Goal: Information Seeking & Learning: Understand process/instructions

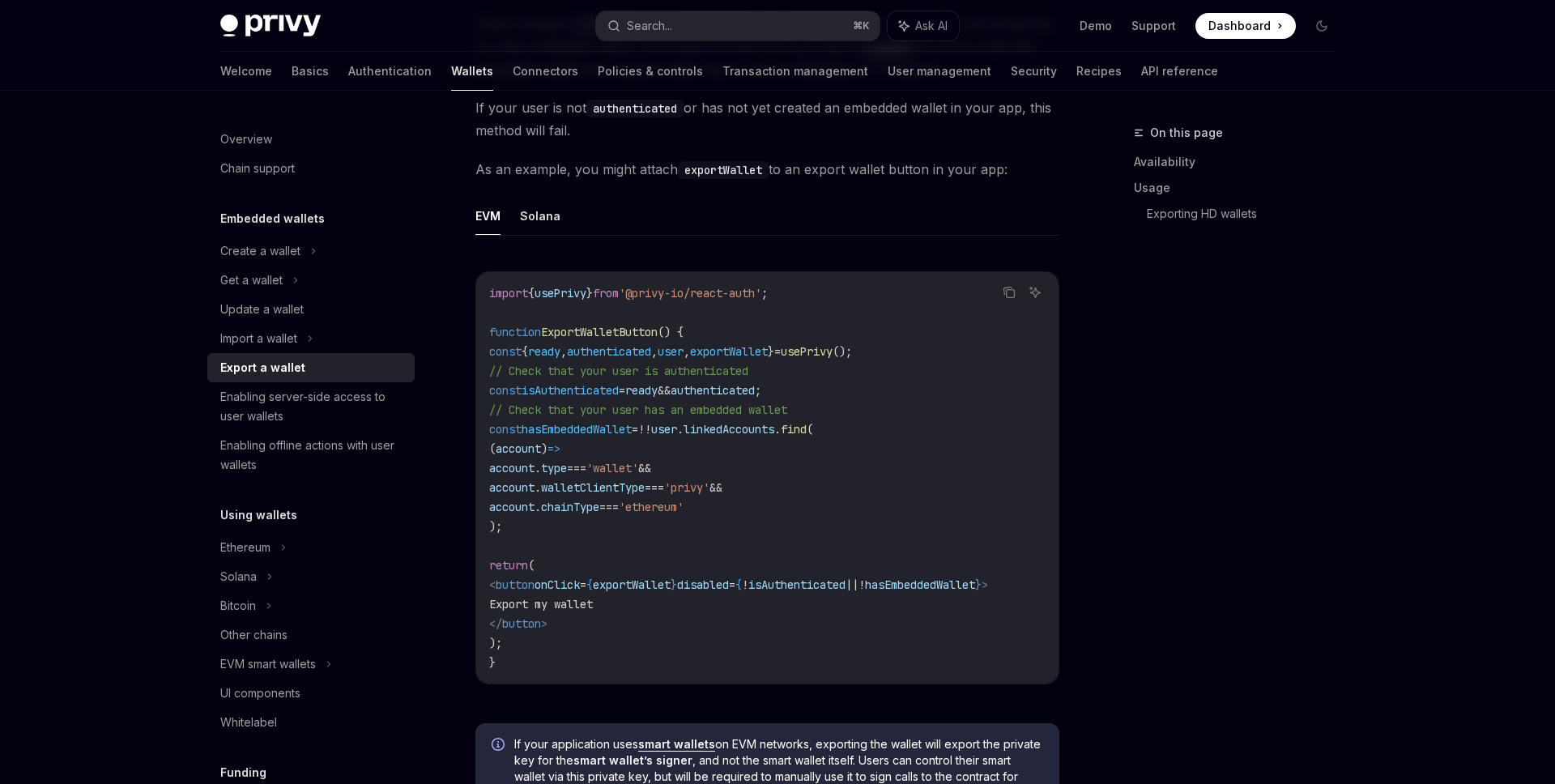
scroll to position [892, 0]
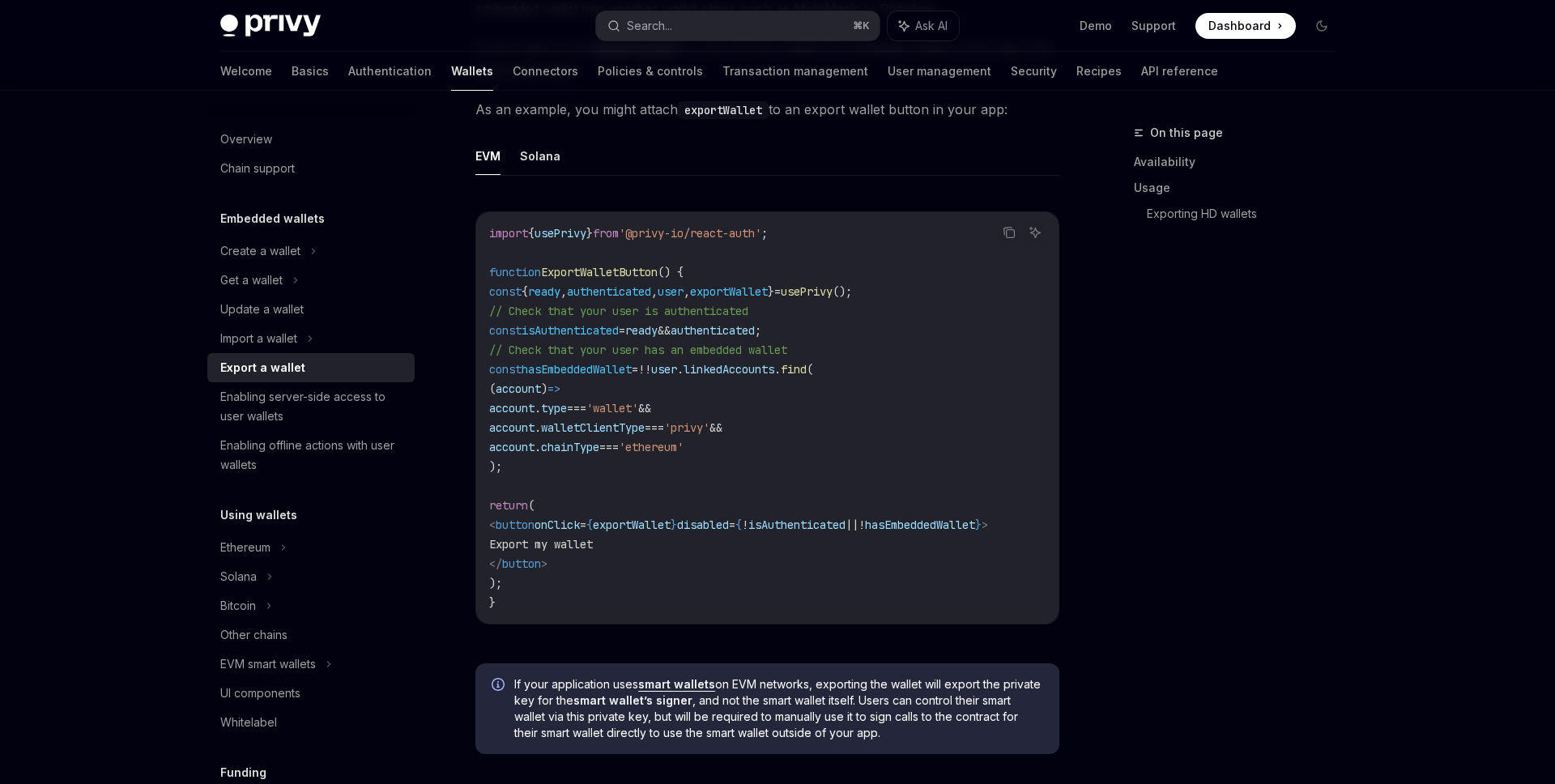
click at [774, 298] on code "import { usePrivy } from '@privy-io/react-auth' ; function ExportWalletButton (…" at bounding box center [767, 418] width 556 height 388
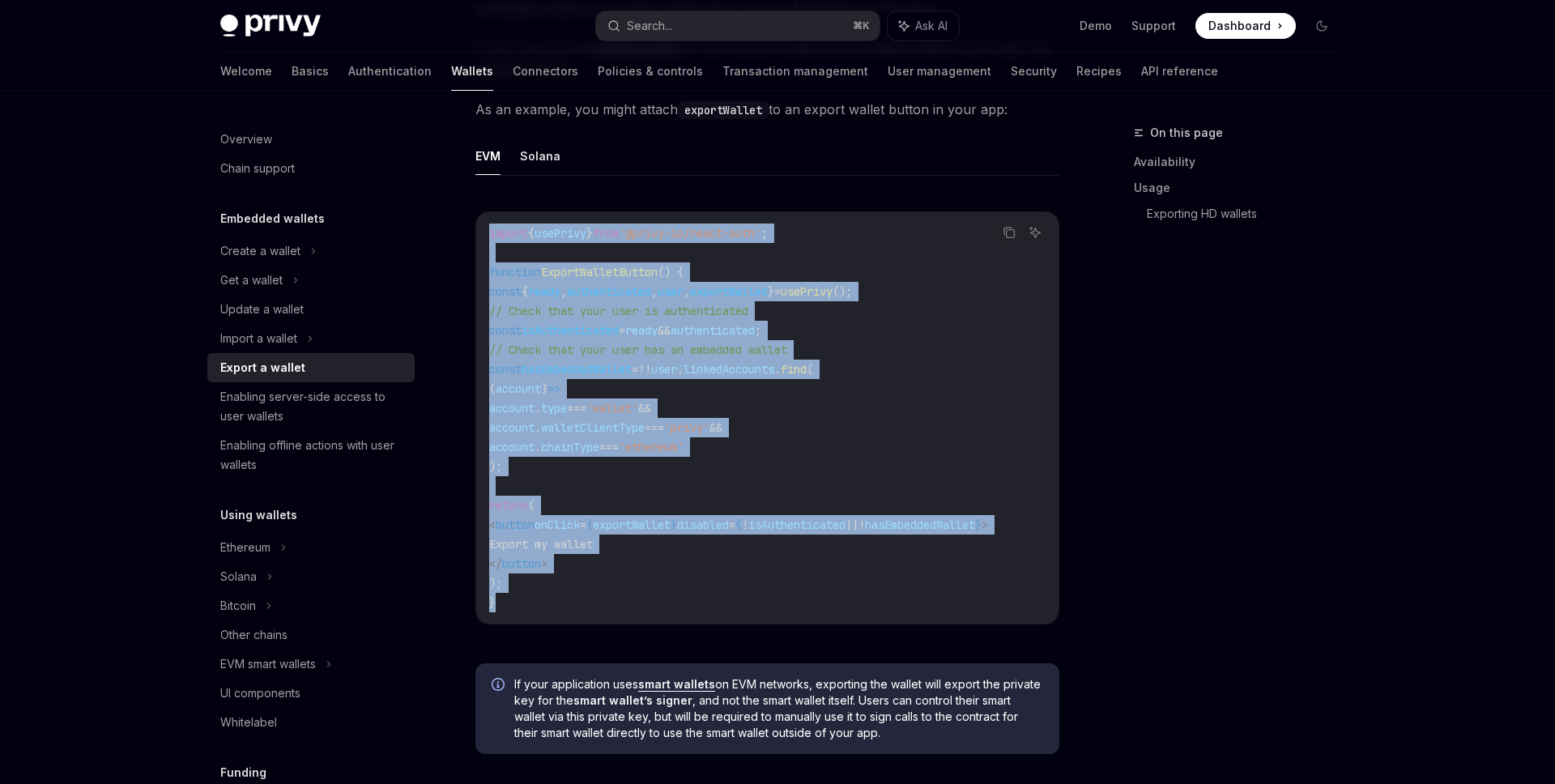
drag, startPoint x: 508, startPoint y: 601, endPoint x: 487, endPoint y: 233, distance: 368.6
click at [487, 232] on div "import { usePrivy } from '@privy-io/react-auth' ; function ExportWalletButton (…" at bounding box center [766, 418] width 582 height 411
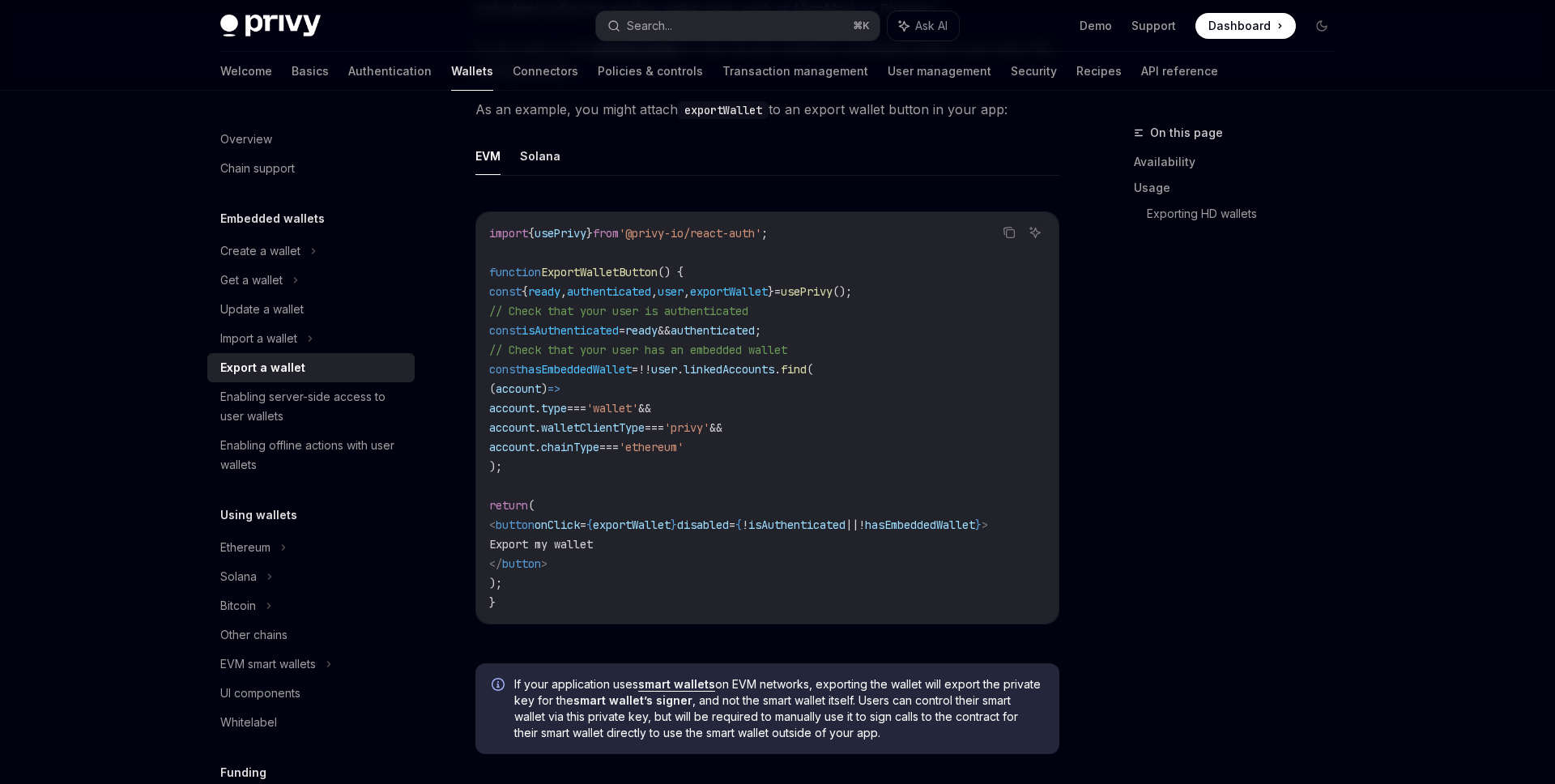
click at [487, 229] on div "import { usePrivy } from '@privy-io/react-auth' ; function ExportWalletButton (…" at bounding box center [766, 418] width 582 height 411
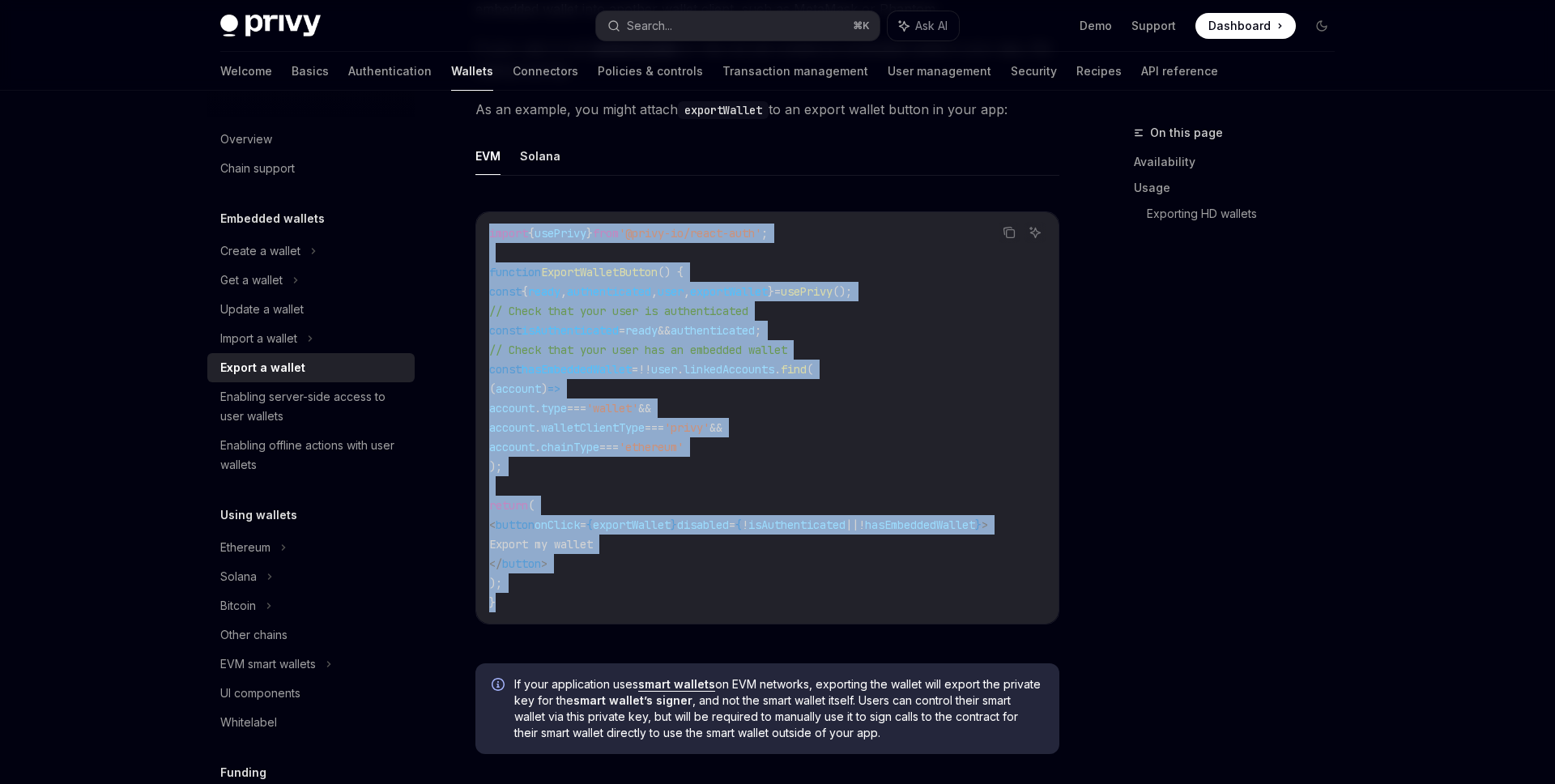
drag, startPoint x: 487, startPoint y: 226, endPoint x: 559, endPoint y: 606, distance: 386.8
click at [559, 606] on div "import { usePrivy } from '@privy-io/react-auth' ; function ExportWalletButton (…" at bounding box center [766, 418] width 582 height 411
click at [559, 606] on code "import { usePrivy } from '@privy-io/react-auth' ; function ExportWalletButton (…" at bounding box center [767, 418] width 556 height 388
drag, startPoint x: 559, startPoint y: 606, endPoint x: 460, endPoint y: 200, distance: 417.9
click at [460, 200] on div "**********" at bounding box center [615, 343] width 895 height 2221
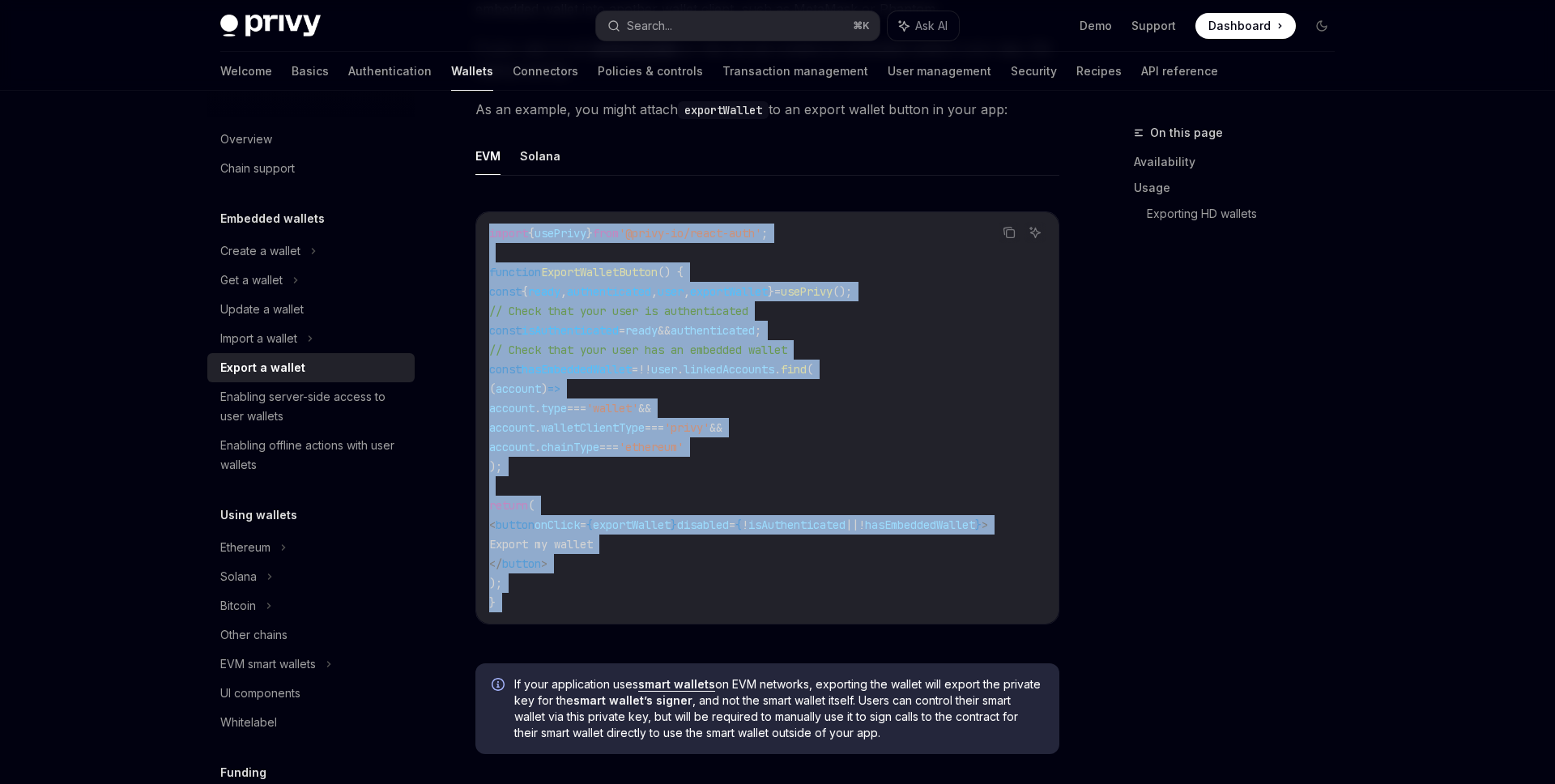
click at [490, 213] on div "import { usePrivy } from '@privy-io/react-auth' ; function ExportWalletButton (…" at bounding box center [766, 418] width 582 height 411
drag, startPoint x: 490, startPoint y: 213, endPoint x: 557, endPoint y: 607, distance: 399.7
click at [558, 607] on div "import { usePrivy } from '@privy-io/react-auth' ; function ExportWalletButton (…" at bounding box center [766, 418] width 582 height 411
click at [557, 607] on code "import { usePrivy } from '@privy-io/react-auth' ; function ExportWalletButton (…" at bounding box center [767, 418] width 556 height 388
drag, startPoint x: 557, startPoint y: 607, endPoint x: 472, endPoint y: 220, distance: 396.2
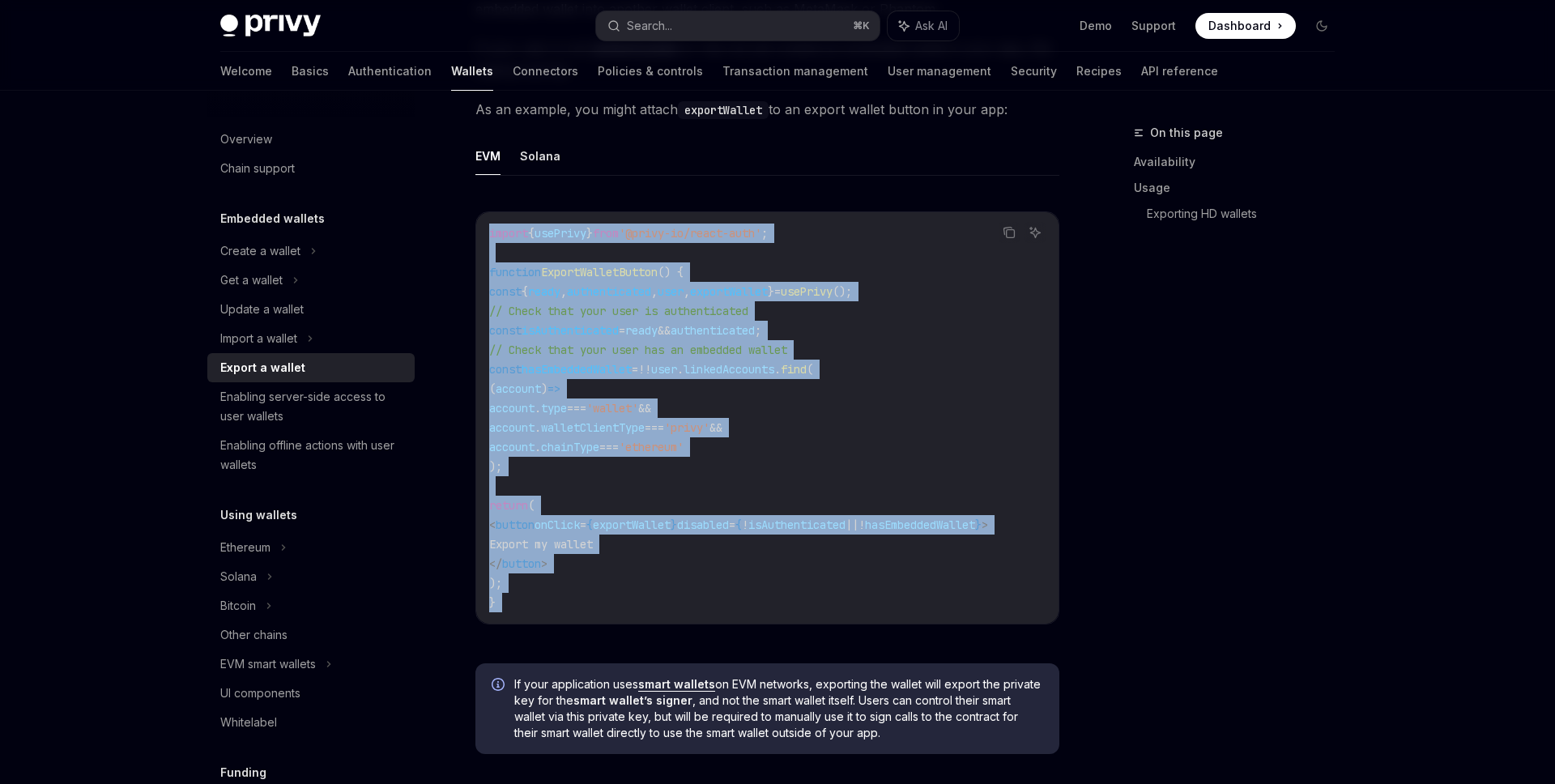
click at [472, 220] on div "**********" at bounding box center [615, 343] width 895 height 2221
click at [486, 216] on div "import { usePrivy } from '@privy-io/react-auth' ; function ExportWalletButton (…" at bounding box center [766, 418] width 582 height 411
drag, startPoint x: 490, startPoint y: 216, endPoint x: 563, endPoint y: 632, distance: 422.4
click at [563, 632] on div "Copy Ask AI import { usePrivy } from '@privy-io/react-auth' ; function ExportWa…" at bounding box center [766, 422] width 584 height 455
drag, startPoint x: 572, startPoint y: 614, endPoint x: 482, endPoint y: 208, distance: 415.9
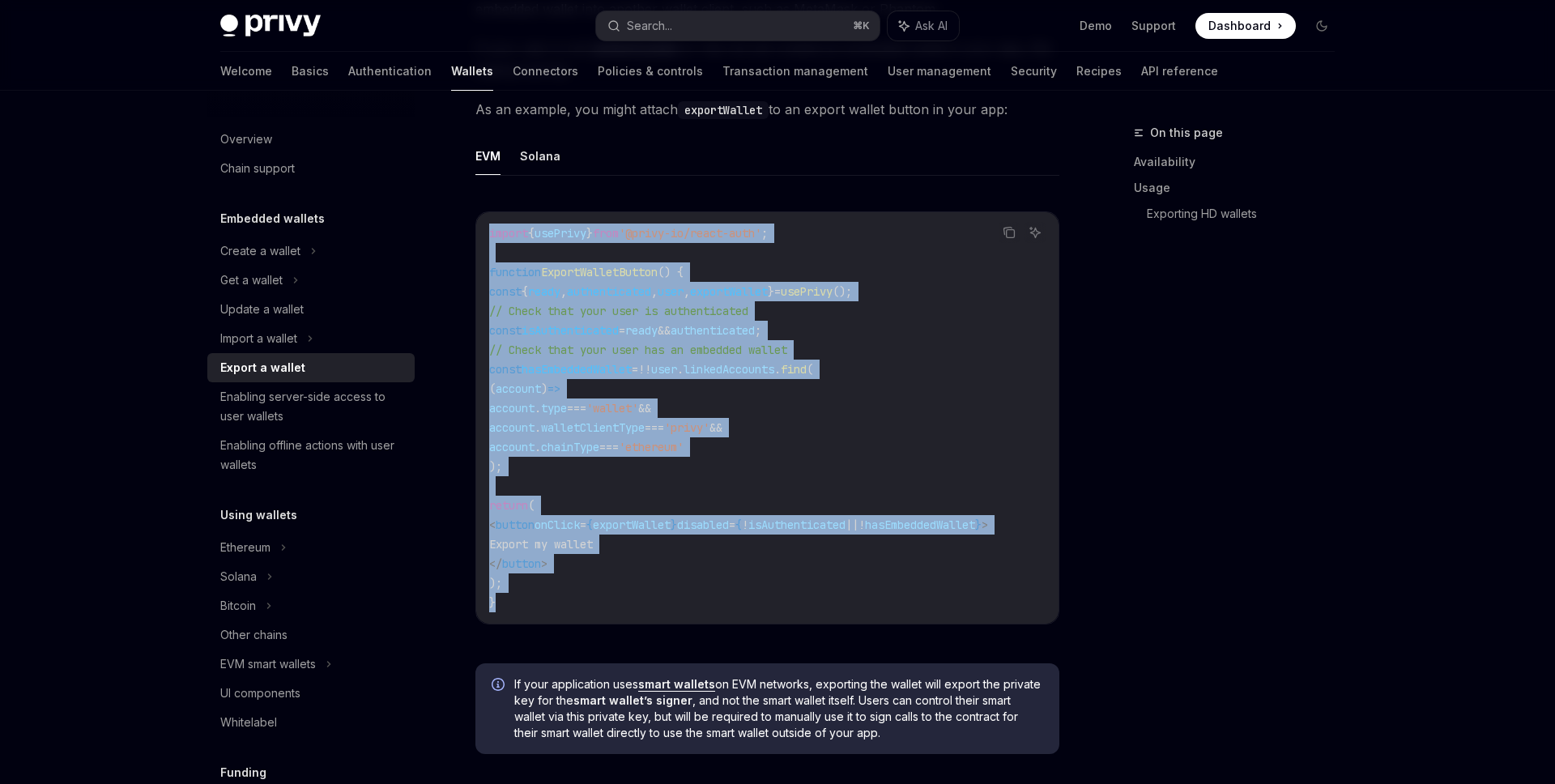
click at [482, 208] on div "Copy Ask AI import { usePrivy } from '@privy-io/react-auth' ; function ExportWa…" at bounding box center [766, 422] width 584 height 455
click at [485, 209] on div "Copy Ask AI import { usePrivy } from '@privy-io/react-auth' ; function ExportWa…" at bounding box center [766, 422] width 584 height 455
drag, startPoint x: 485, startPoint y: 213, endPoint x: 558, endPoint y: 605, distance: 398.7
click at [559, 605] on div "import { usePrivy } from '@privy-io/react-auth' ; function ExportWalletButton (…" at bounding box center [766, 418] width 582 height 411
click at [558, 605] on code "import { usePrivy } from '@privy-io/react-auth' ; function ExportWalletButton (…" at bounding box center [767, 418] width 556 height 388
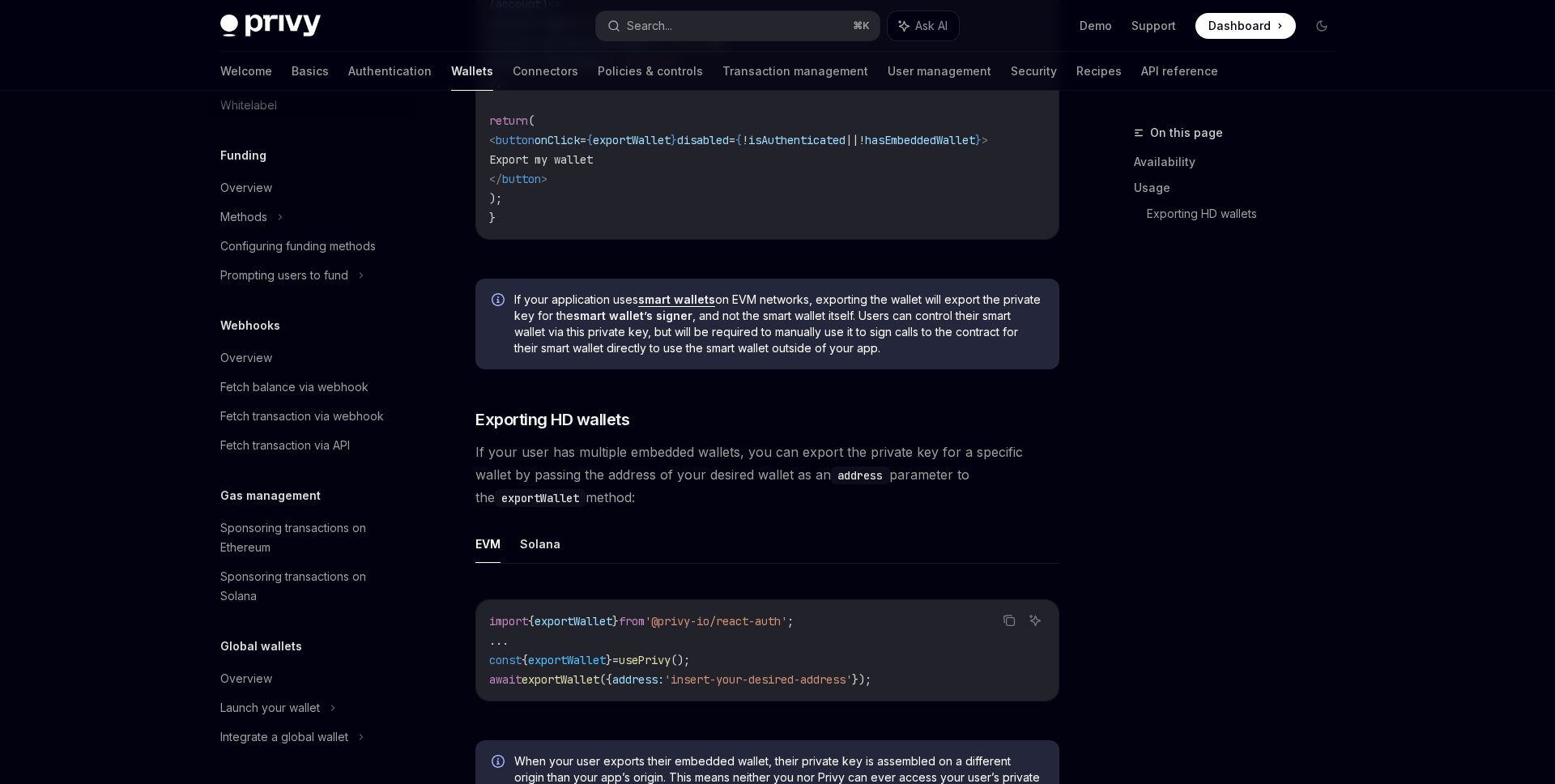
scroll to position [441, 0]
